Goal: Task Accomplishment & Management: Complete application form

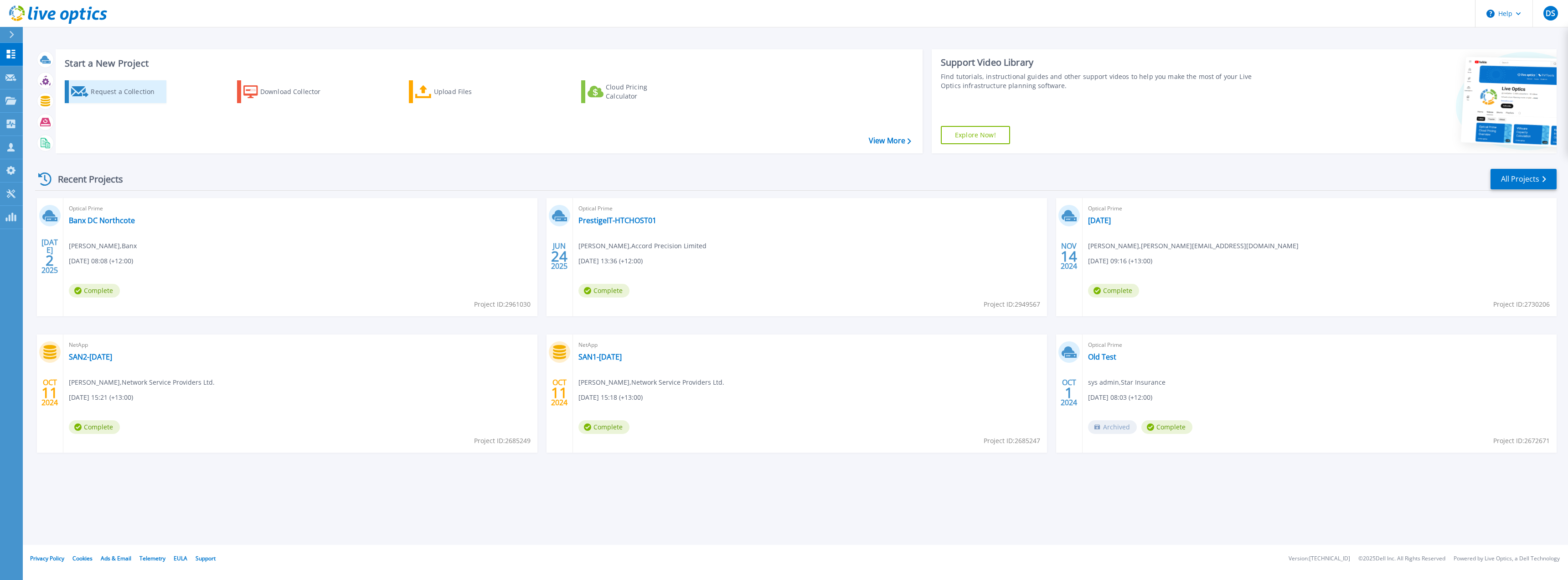
click at [130, 88] on div "Request a Collection" at bounding box center [127, 92] width 73 height 18
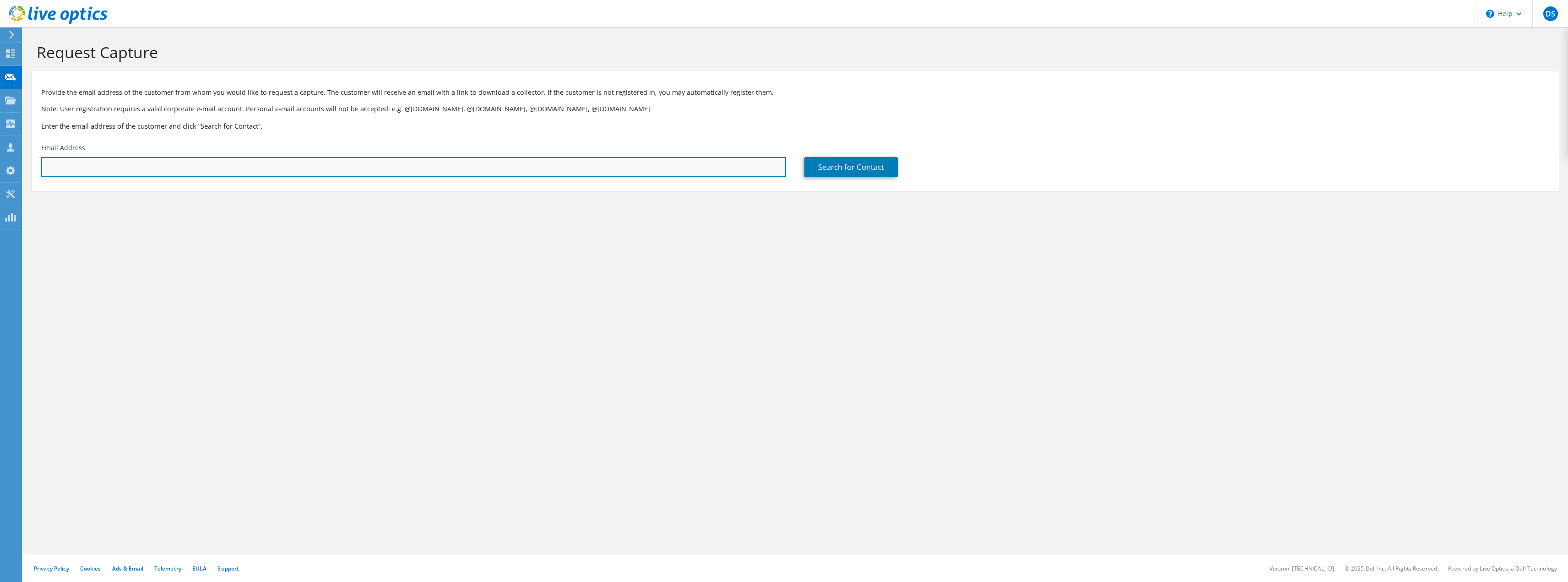
click at [324, 161] on input "text" at bounding box center [414, 167] width 745 height 20
paste input "rafael.jucio@parallo.com"
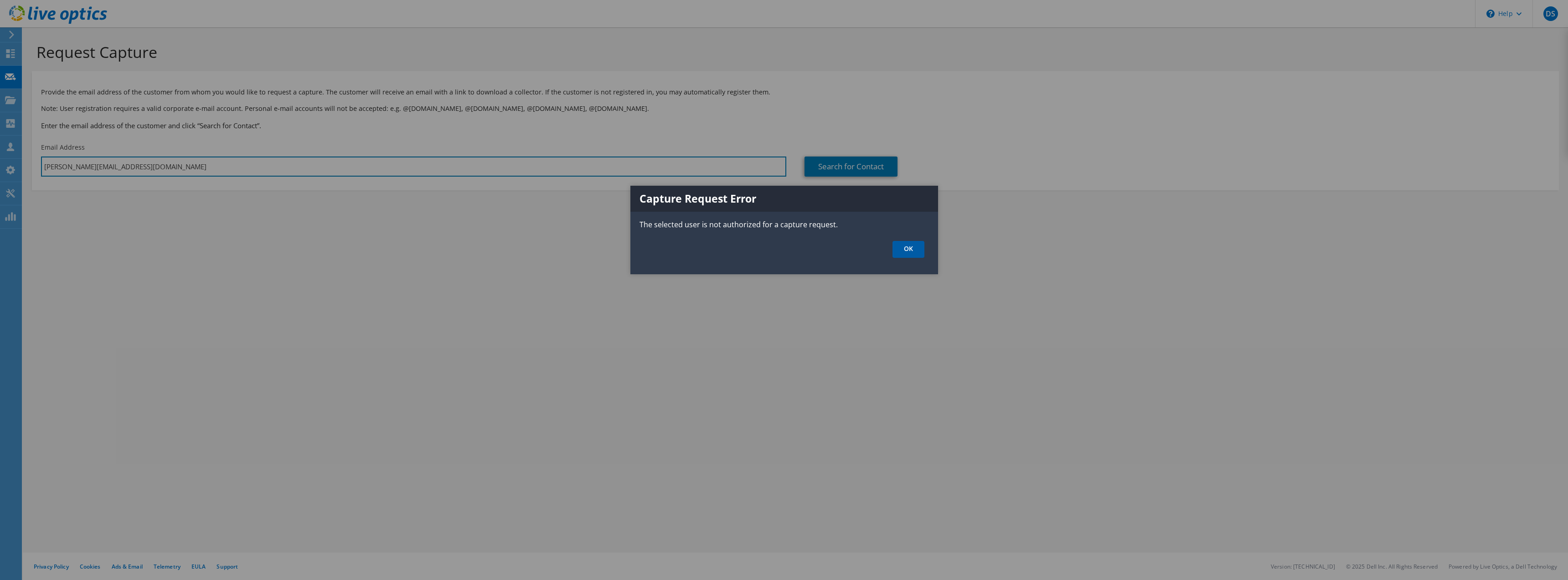
type input "rafael.jucio@parallo.com"
click at [911, 241] on link "OK" at bounding box center [908, 249] width 32 height 17
